Goal: Transaction & Acquisition: Obtain resource

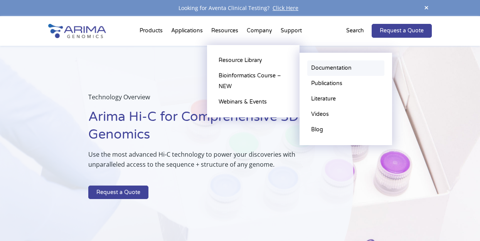
click at [326, 66] on link "Documentation" at bounding box center [345, 68] width 77 height 15
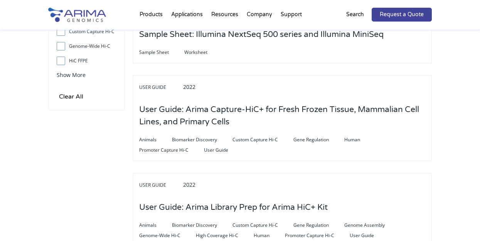
scroll to position [341, 0]
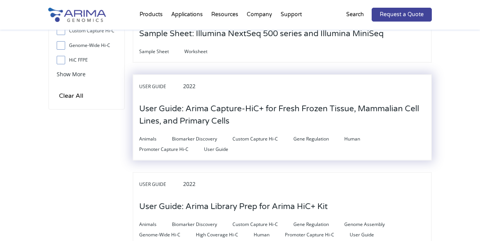
click at [368, 112] on h3 "User Guide: Arima Capture-HiC+ for Fresh Frozen Tissue, Mammalian Cell Lines, a…" at bounding box center [282, 115] width 286 height 36
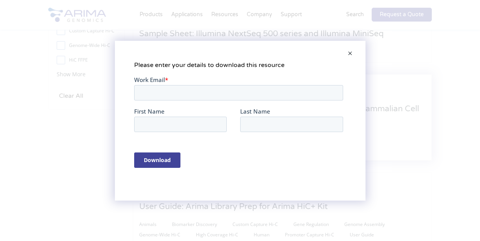
scroll to position [0, 0]
click at [240, 96] on input "Work Email *" at bounding box center [238, 92] width 209 height 15
type input "[EMAIL_ADDRESS][DOMAIN_NAME]"
click at [180, 126] on input "First Name" at bounding box center [180, 123] width 93 height 15
type input "Pik Ki"
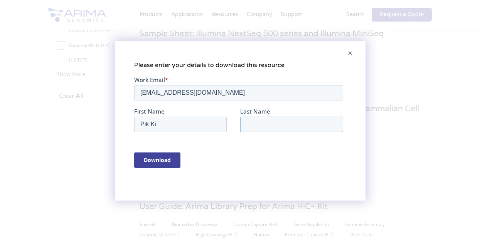
type input "[PERSON_NAME]"
click at [150, 163] on input "Download" at bounding box center [157, 159] width 46 height 15
click at [351, 52] on span at bounding box center [349, 54] width 15 height 19
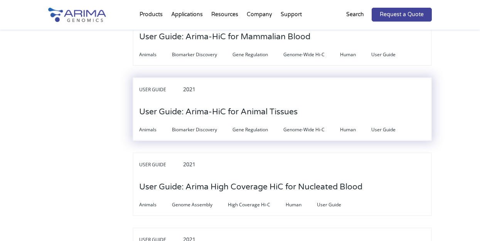
scroll to position [2176, 0]
click at [371, 98] on div "User Guide 2021 User Guide: Arima-HiC for Animal Tissues Animals Biomarker Disc…" at bounding box center [283, 109] width 300 height 64
click at [165, 85] on span "User Guide" at bounding box center [160, 89] width 42 height 9
click at [205, 100] on h3 "User Guide: Arima-HiC for Animal Tissues" at bounding box center [218, 112] width 158 height 24
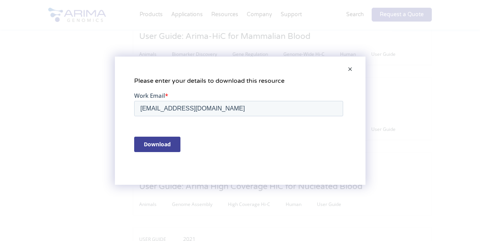
scroll to position [0, 0]
click at [165, 143] on input "Download" at bounding box center [157, 143] width 46 height 15
click at [346, 72] on span at bounding box center [349, 70] width 15 height 19
